Goal: Information Seeking & Learning: Learn about a topic

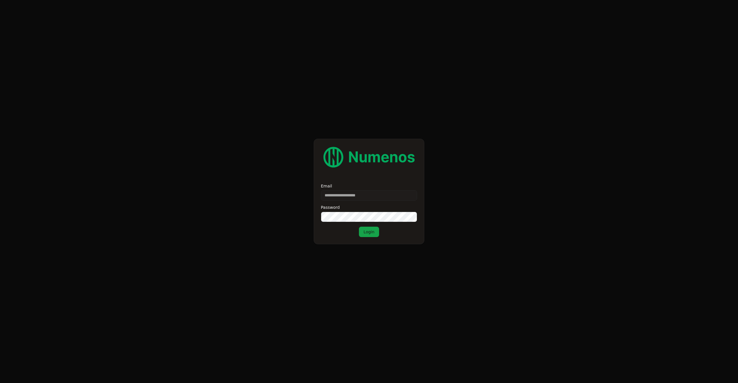
type input "**********"
click at [371, 236] on button "Login" at bounding box center [369, 231] width 20 height 10
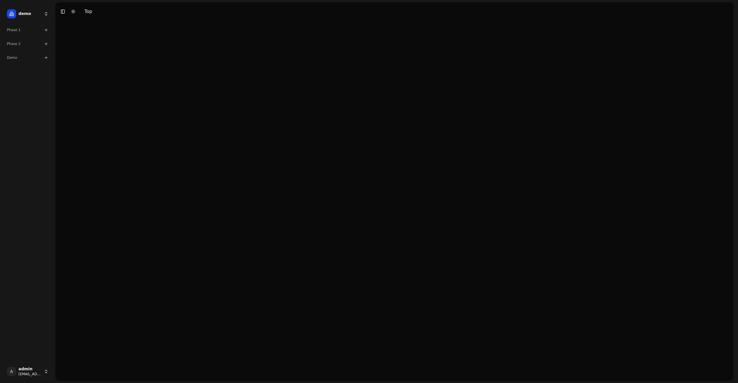
click at [36, 29] on div "Phase 1" at bounding box center [28, 29] width 46 height 9
click at [0, 0] on vercel-live-feedback at bounding box center [0, 0] width 0 height 0
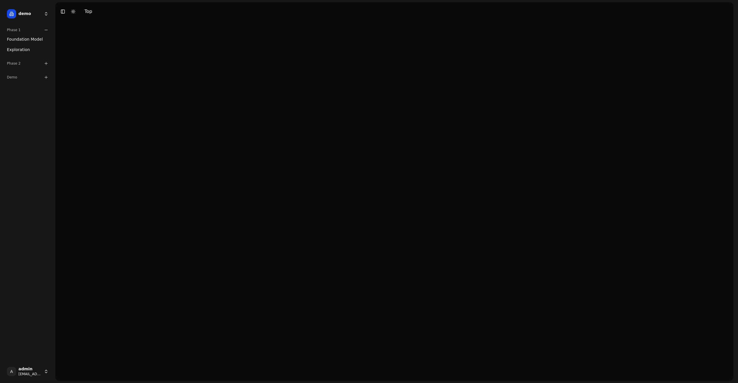
click at [0, 0] on vercel-live-feedback at bounding box center [0, 0] width 0 height 0
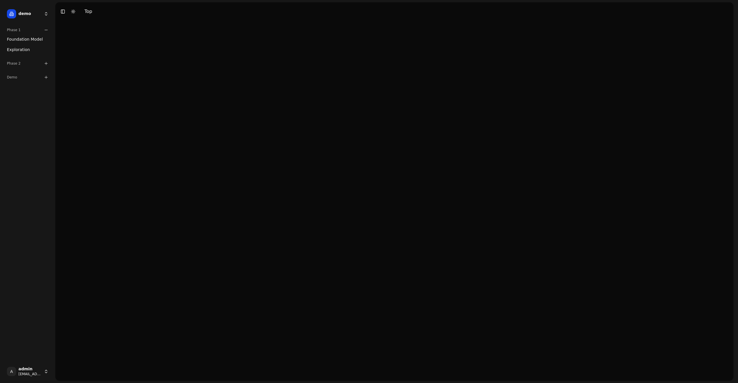
click at [0, 0] on vercel-live-feedback at bounding box center [0, 0] width 0 height 0
click at [13, 65] on div "Phase 2" at bounding box center [28, 63] width 46 height 9
click at [13, 64] on div "Phase 2" at bounding box center [28, 63] width 46 height 9
click at [14, 71] on div "Demo" at bounding box center [27, 77] width 51 height 14
click at [14, 74] on div "Demo" at bounding box center [28, 77] width 46 height 9
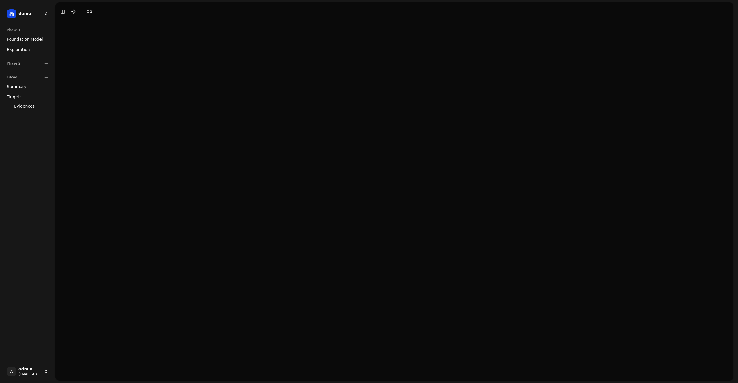
click at [34, 79] on div "Demo" at bounding box center [28, 77] width 46 height 9
click at [35, 43] on link "Foundation Model" at bounding box center [28, 39] width 46 height 9
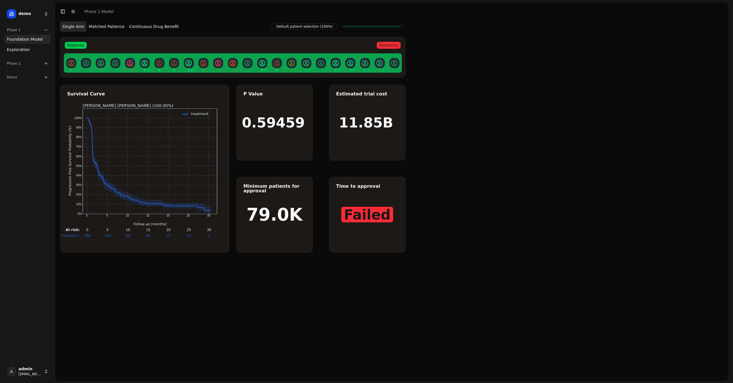
click at [113, 25] on button "Matched Patience" at bounding box center [106, 26] width 40 height 10
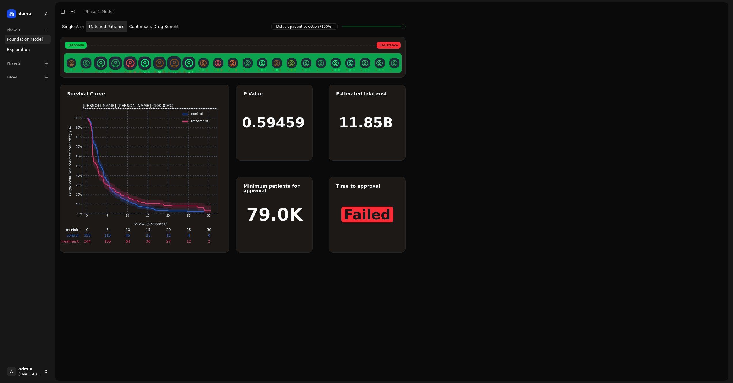
click at [82, 27] on button "Single Arm" at bounding box center [73, 26] width 27 height 10
click at [101, 29] on button "Matched Patience" at bounding box center [106, 26] width 40 height 10
click at [81, 26] on button "Single Arm" at bounding box center [73, 26] width 27 height 10
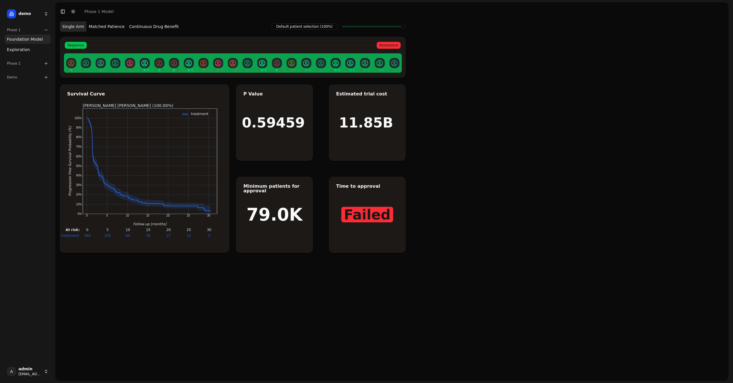
click at [137, 24] on button "Continuous Drug Benefit" at bounding box center [154, 26] width 54 height 10
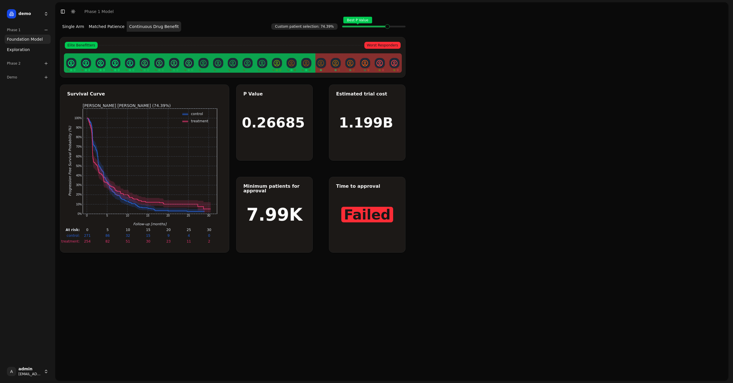
click at [366, 28] on span at bounding box center [365, 26] width 1 height 2
click at [399, 28] on div "Best P Value" at bounding box center [373, 27] width 63 height 12
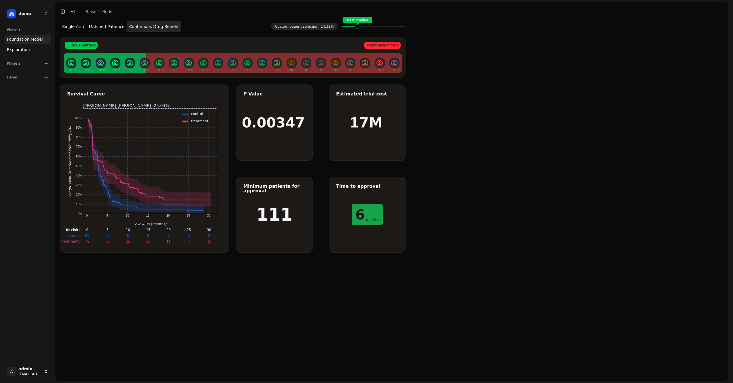
click at [361, 28] on span at bounding box center [361, 26] width 1 height 2
click at [68, 26] on button "Single Arm" at bounding box center [73, 26] width 27 height 10
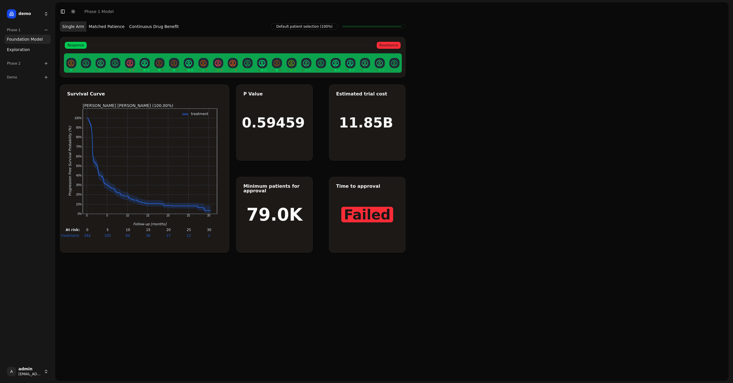
click at [30, 61] on div "Phase 2" at bounding box center [28, 63] width 46 height 9
click at [27, 70] on span "Foundation Model" at bounding box center [25, 73] width 36 height 6
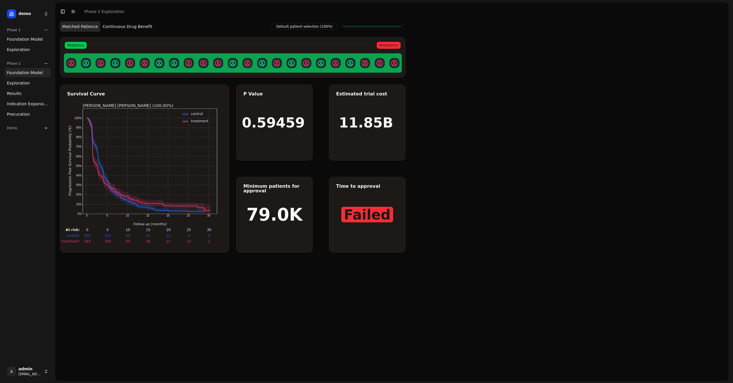
click at [22, 40] on span "Foundation Model" at bounding box center [25, 39] width 36 height 6
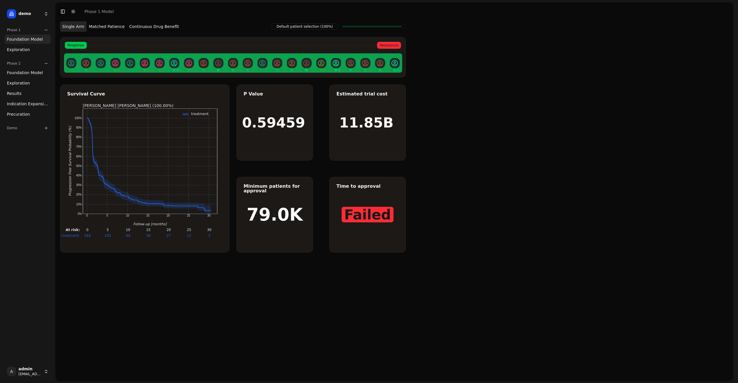
click at [19, 75] on span "Foundation Model" at bounding box center [25, 73] width 36 height 6
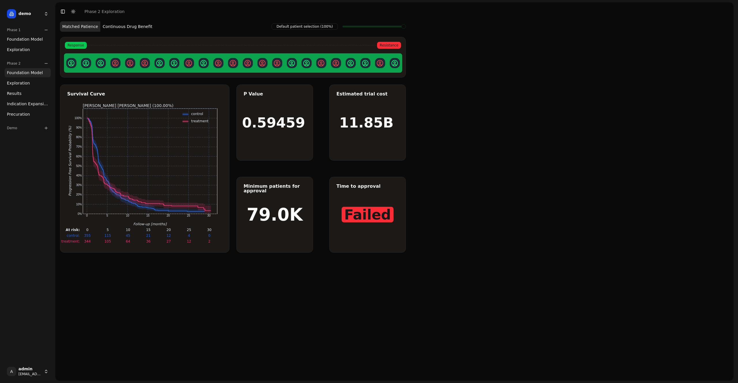
click at [20, 51] on span "Exploration" at bounding box center [18, 50] width 23 height 6
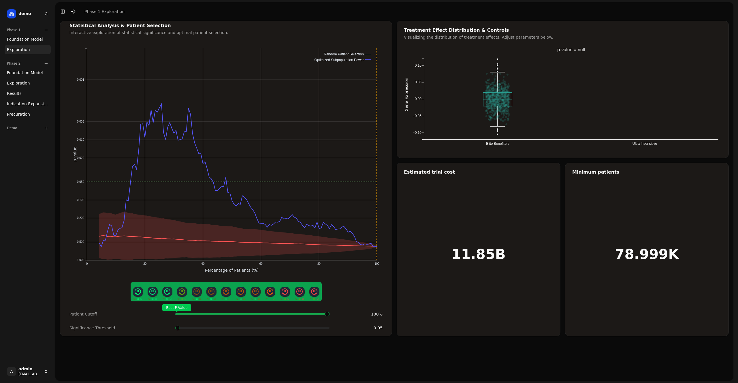
click at [22, 38] on span "Foundation Model" at bounding box center [25, 39] width 36 height 6
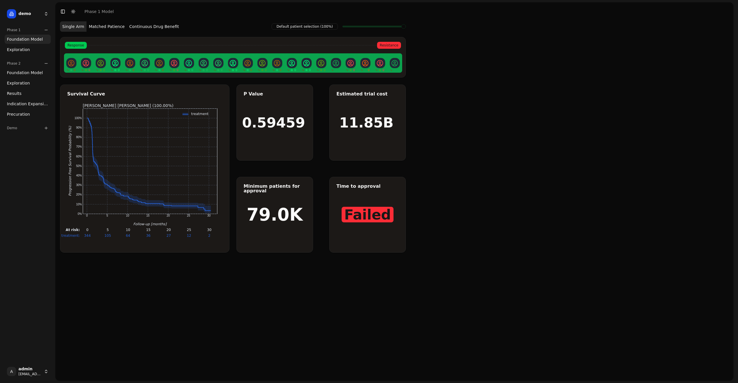
click at [103, 27] on button "Matched Patience" at bounding box center [106, 26] width 40 height 10
click at [82, 28] on button "Single Arm" at bounding box center [73, 26] width 27 height 10
click at [96, 26] on button "Matched Patience" at bounding box center [106, 26] width 40 height 10
click at [74, 27] on button "Single Arm" at bounding box center [73, 26] width 27 height 10
click at [93, 25] on button "Matched Patience" at bounding box center [106, 26] width 40 height 10
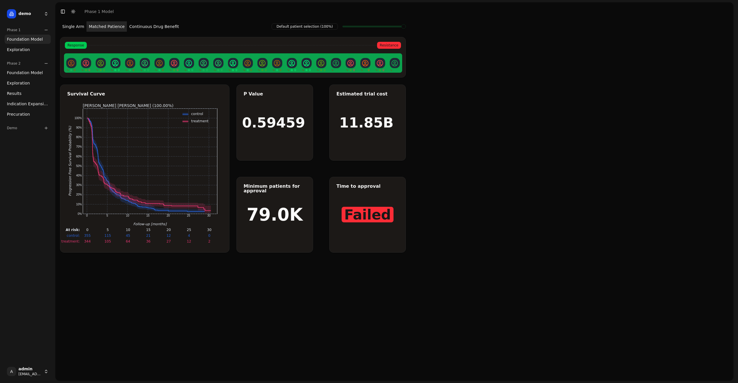
click at [76, 25] on button "Single Arm" at bounding box center [73, 26] width 27 height 10
click at [104, 25] on button "Matched Patience" at bounding box center [106, 26] width 40 height 10
click at [79, 23] on button "Single Arm" at bounding box center [73, 26] width 27 height 10
click at [104, 28] on button "Matched Patience" at bounding box center [106, 26] width 40 height 10
click at [153, 25] on button "Continuous Drug Benefit" at bounding box center [154, 26] width 54 height 10
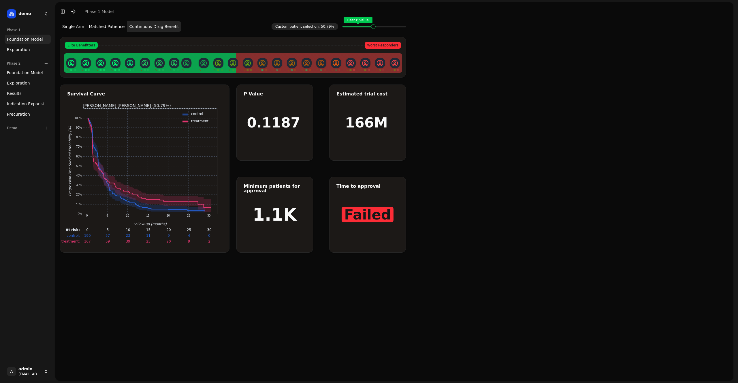
click at [73, 29] on button "Single Arm" at bounding box center [73, 26] width 27 height 10
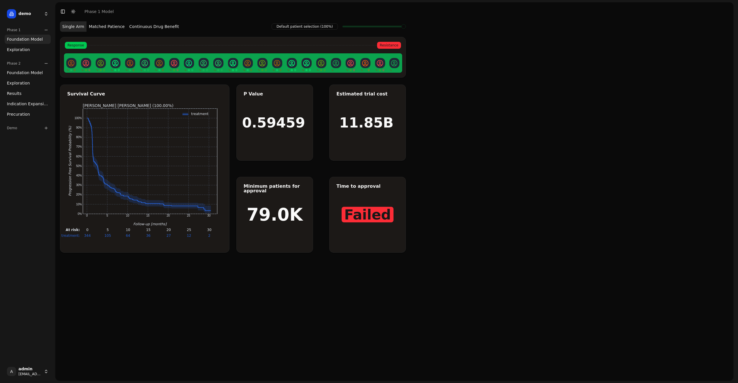
click at [115, 25] on button "Matched Patience" at bounding box center [106, 26] width 40 height 10
click at [81, 24] on button "Single Arm" at bounding box center [73, 26] width 27 height 10
click at [109, 26] on button "Matched Patience" at bounding box center [106, 26] width 40 height 10
click at [150, 30] on button "Continuous Drug Benefit" at bounding box center [154, 26] width 54 height 10
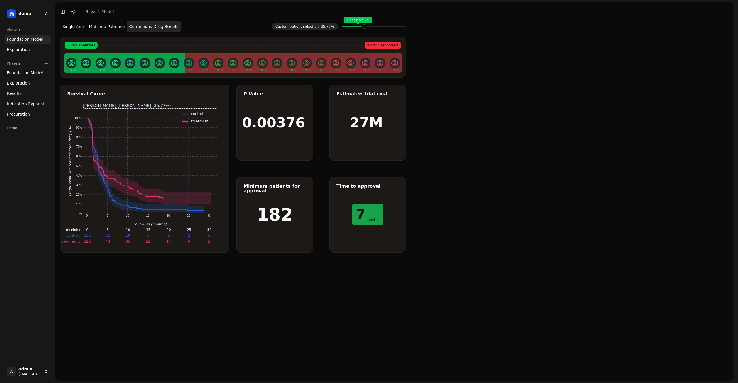
click at [31, 52] on link "Exploration" at bounding box center [28, 49] width 46 height 9
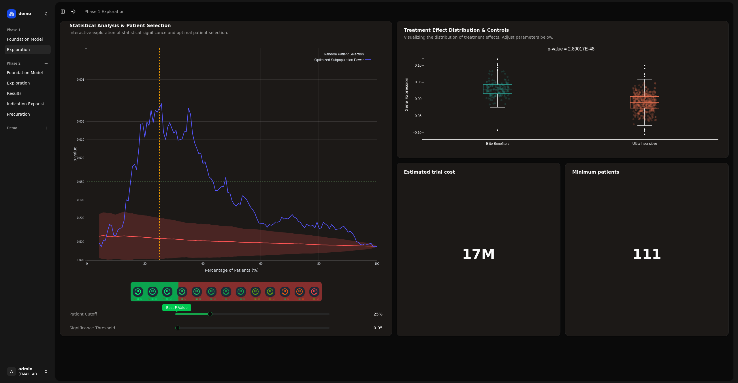
click at [326, 314] on span at bounding box center [326, 314] width 1 height 2
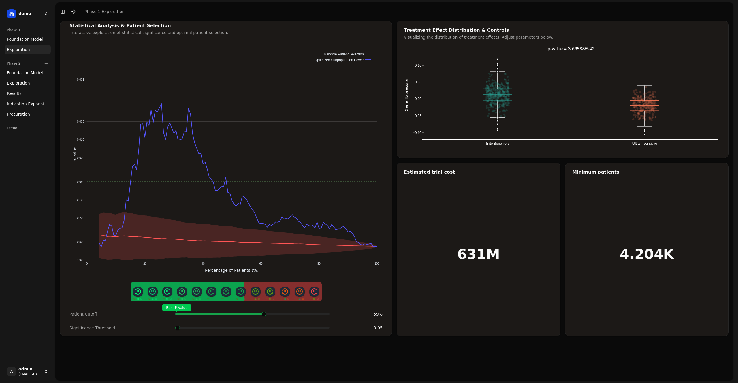
click at [266, 317] on div "Best P Value" at bounding box center [252, 314] width 154 height 12
click at [29, 37] on span "Foundation Model" at bounding box center [25, 39] width 36 height 6
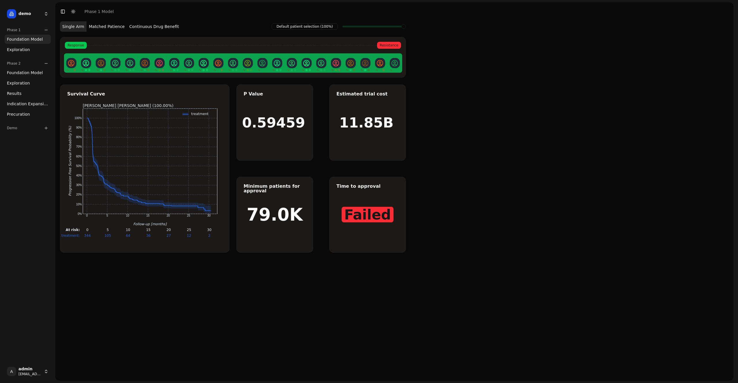
click at [103, 26] on button "Matched Patience" at bounding box center [106, 26] width 40 height 10
click at [71, 27] on button "Single Arm" at bounding box center [73, 26] width 27 height 10
click at [91, 28] on button "Matched Patience" at bounding box center [106, 26] width 40 height 10
click at [440, 149] on div "Default patient selection (100%) Single Arm Matched Patience Continuous Drug Be…" at bounding box center [394, 201] width 678 height 360
